Goal: Check status: Check status

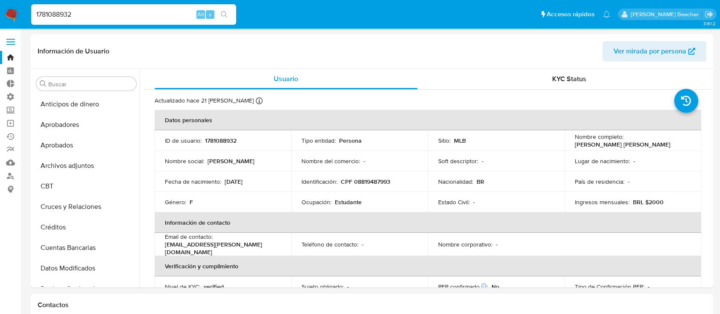
select select "10"
click at [138, 17] on input "1781088932" at bounding box center [133, 14] width 205 height 11
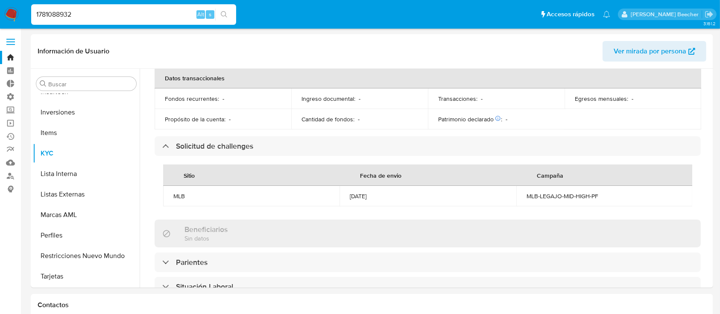
click at [138, 17] on input "1781088932" at bounding box center [133, 14] width 205 height 11
paste input "767982664"
type input "767982664"
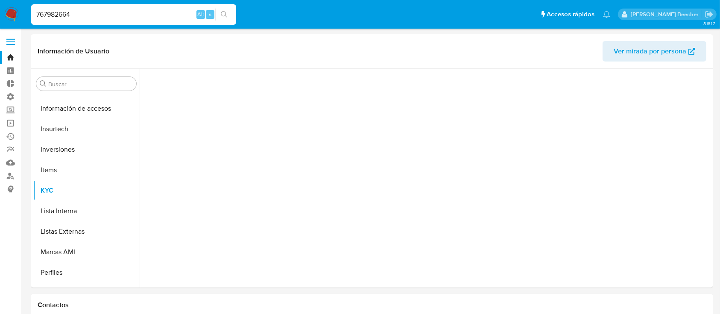
scroll to position [443, 0]
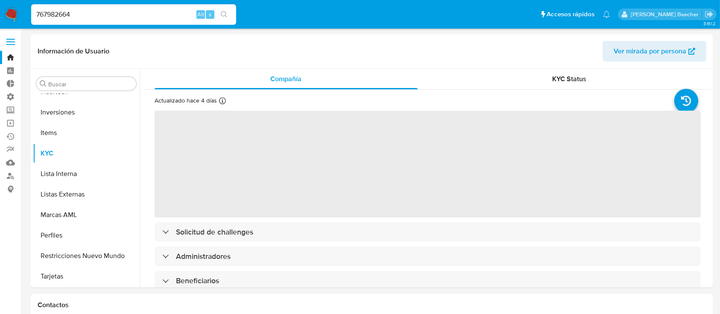
select select "10"
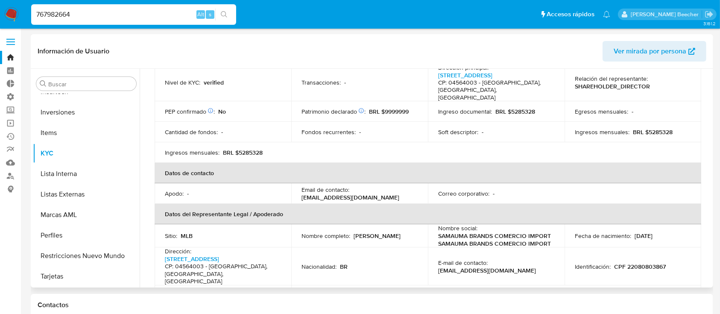
scroll to position [0, 0]
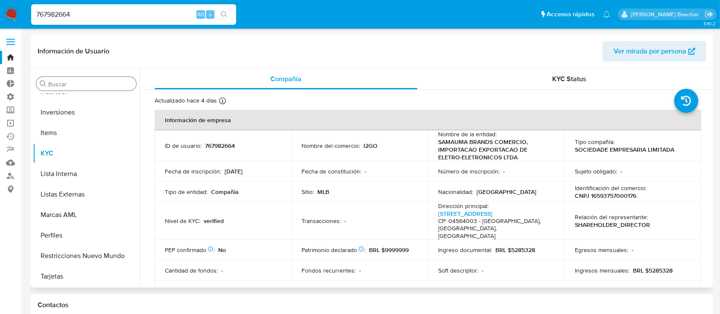
click at [103, 88] on div "Buscar" at bounding box center [86, 84] width 100 height 14
click at [96, 85] on input "Buscar" at bounding box center [90, 84] width 85 height 8
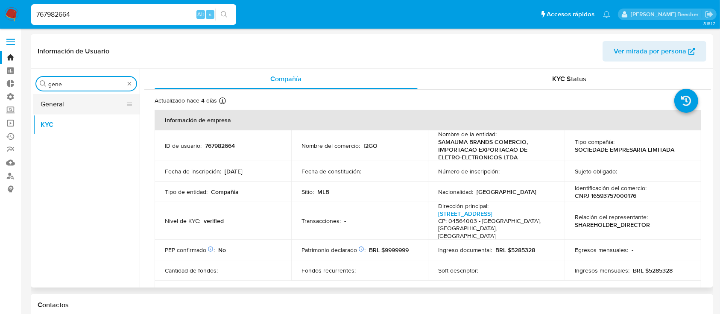
type input "gene"
click at [92, 101] on button "General" at bounding box center [83, 104] width 100 height 20
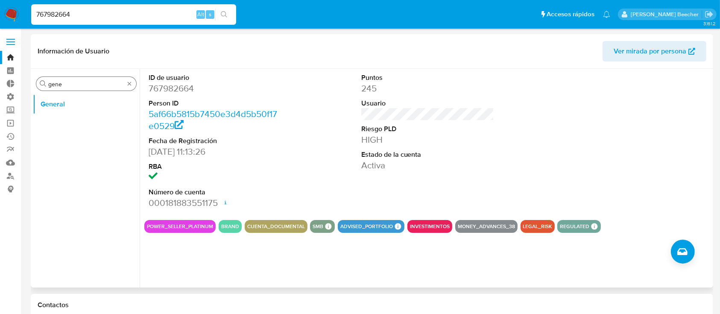
click at [82, 89] on div "Buscar gene" at bounding box center [86, 84] width 100 height 14
click at [81, 88] on div "Buscar gene" at bounding box center [86, 84] width 100 height 14
click at [78, 85] on input "gene" at bounding box center [86, 84] width 76 height 8
type input "KYC"
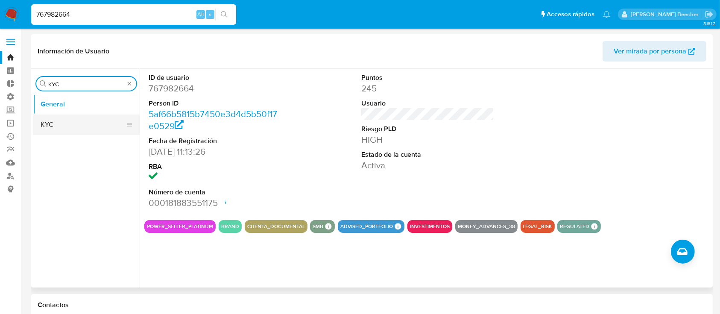
click at [67, 115] on button "KYC" at bounding box center [83, 124] width 100 height 20
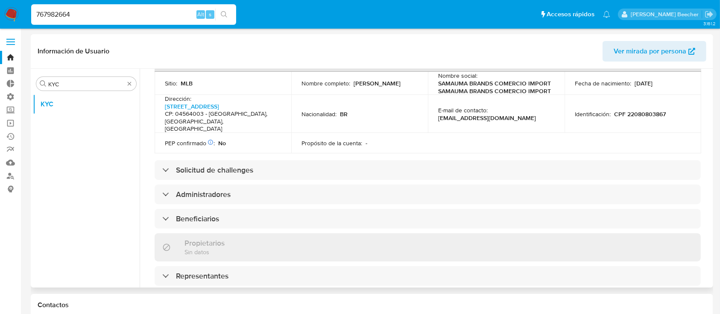
scroll to position [298, 0]
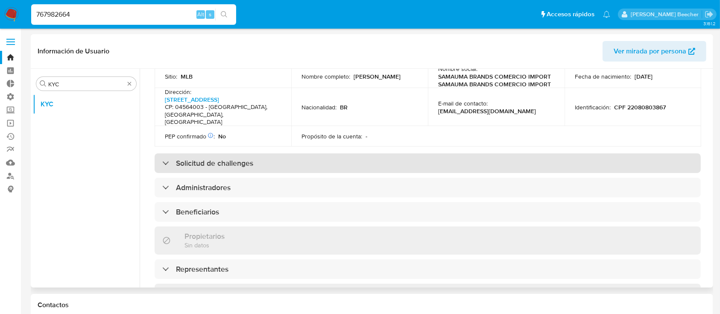
click at [183, 158] on h3 "Solicitud de challenges" at bounding box center [214, 162] width 77 height 9
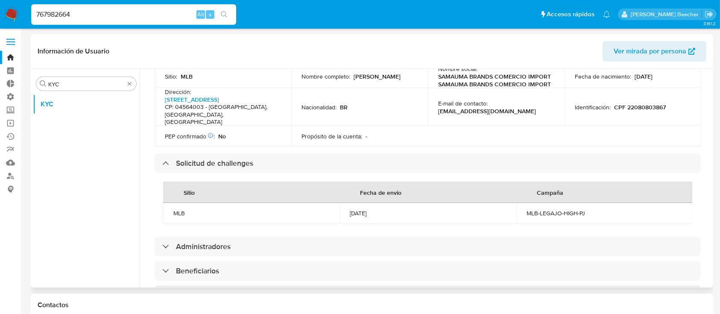
scroll to position [0, 0]
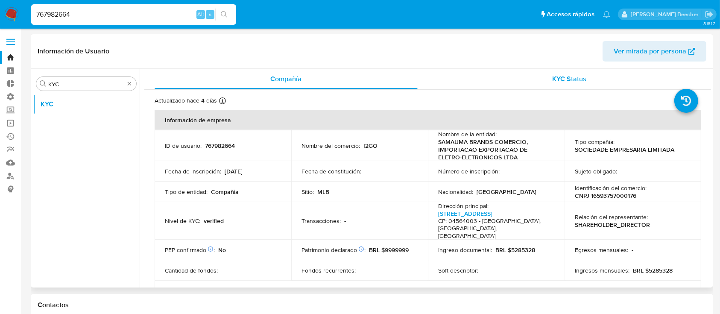
click at [568, 85] on div "KYC Status" at bounding box center [569, 79] width 263 height 20
